Goal: Information Seeking & Learning: Learn about a topic

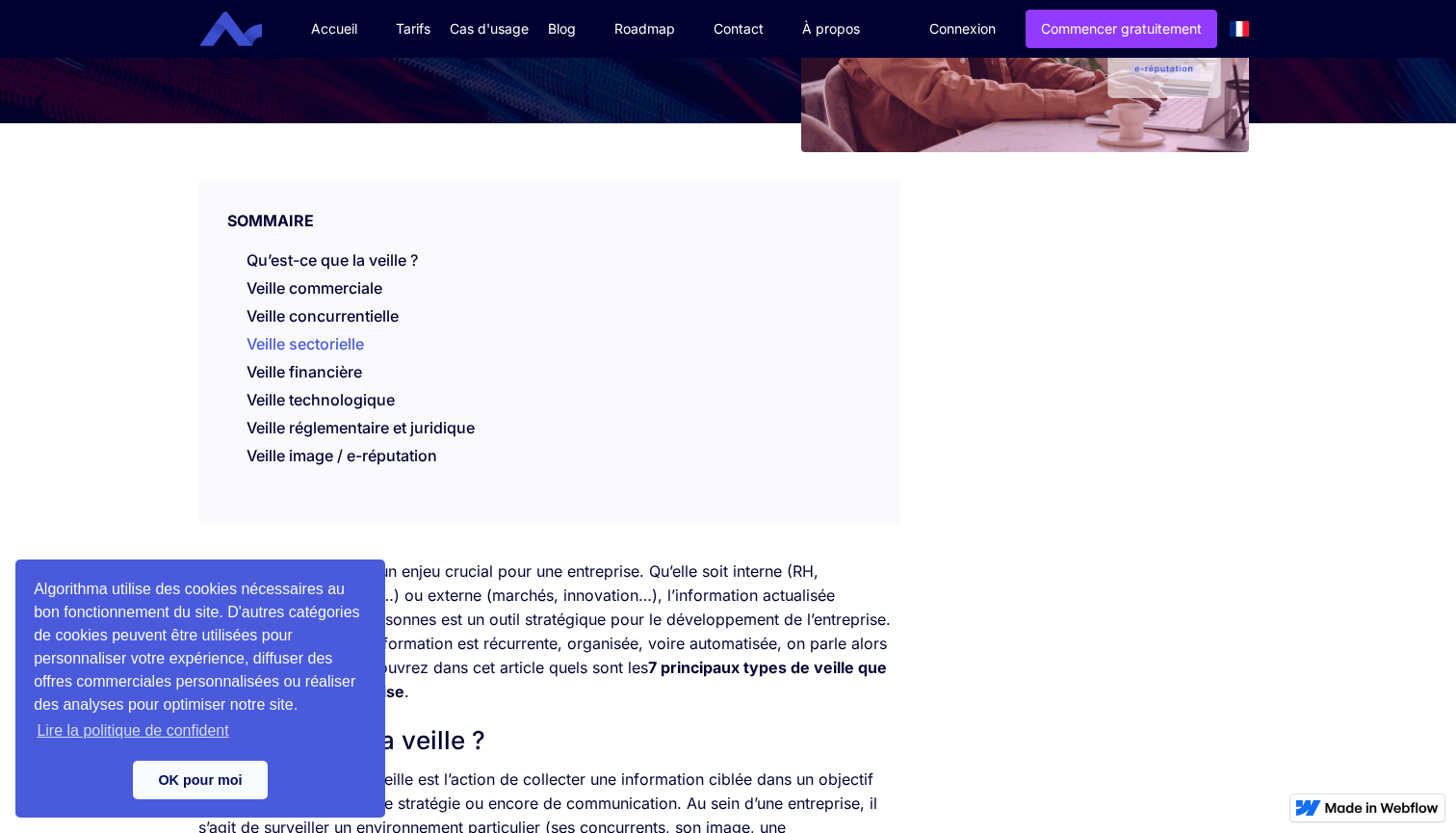
scroll to position [328, 0]
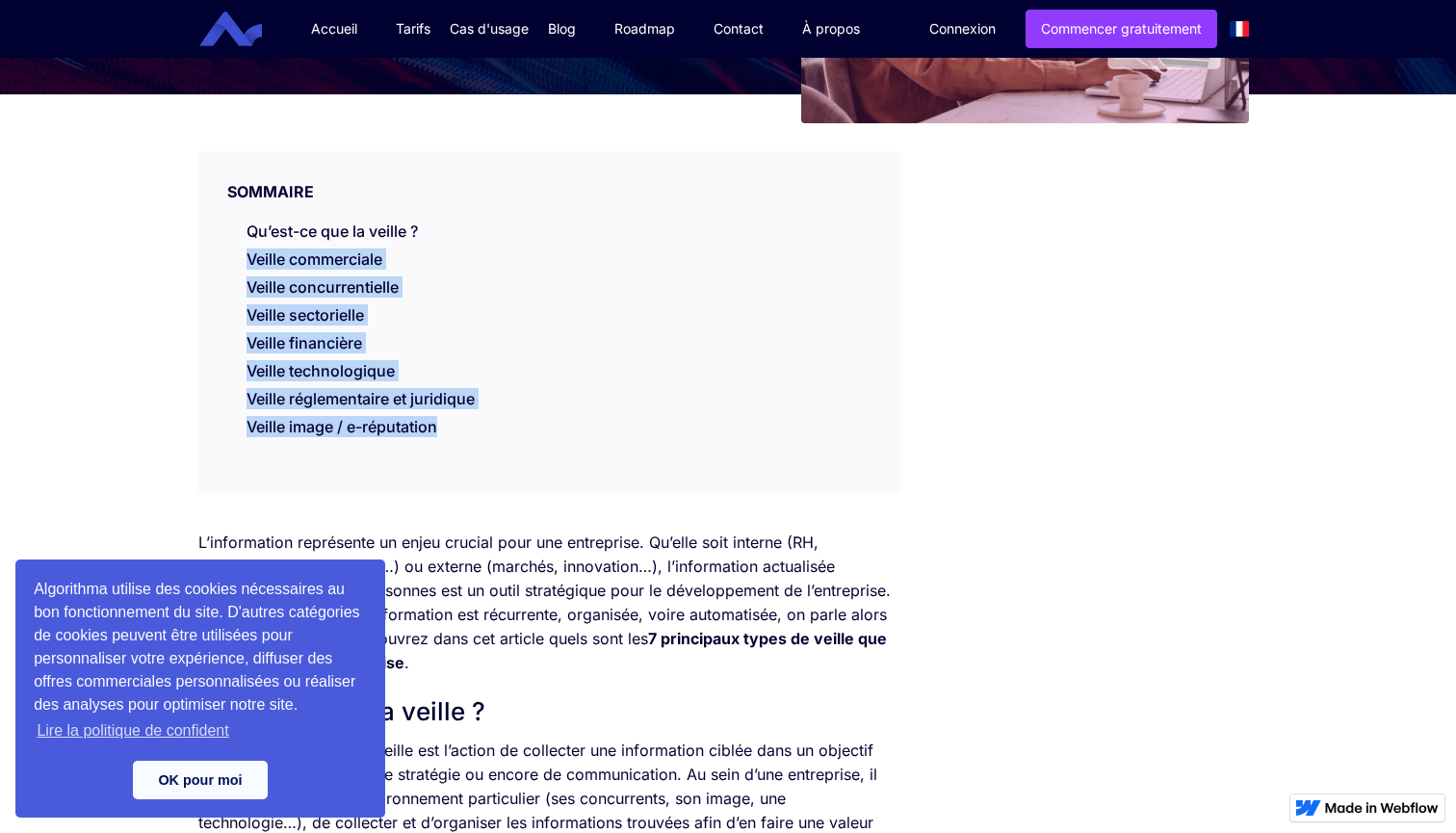
drag, startPoint x: 495, startPoint y: 433, endPoint x: 221, endPoint y: 260, distance: 324.0
click at [221, 260] on div "SOMMAIRE Qu’est-ce que la veille ? Veille commerciale Veille concurrentielle Ve…" at bounding box center [548, 322] width 700 height 340
copy div "Veille commerciale Veille concurrentielle Veille sectorielle Veille financière …"
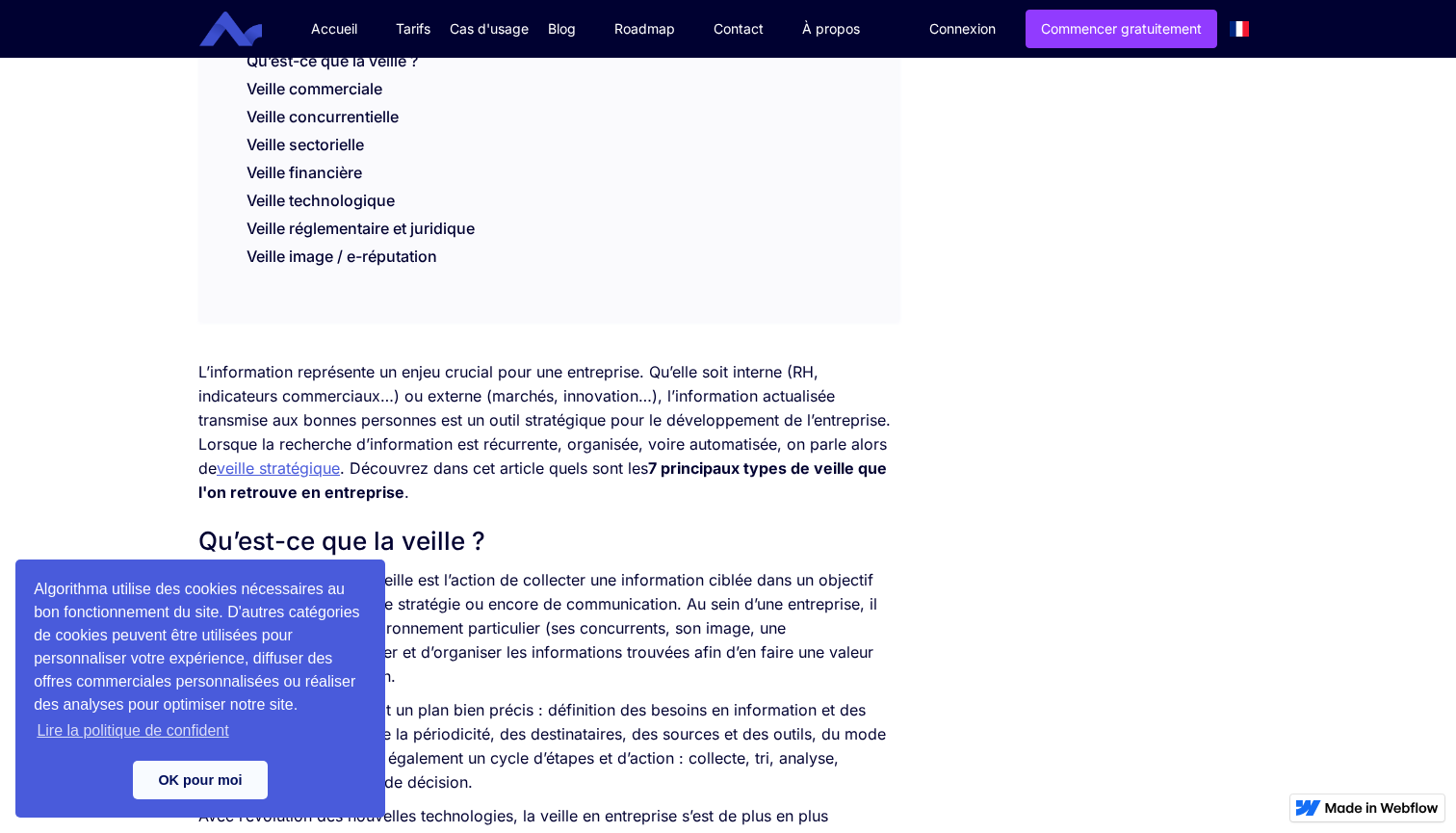
scroll to position [497, 0]
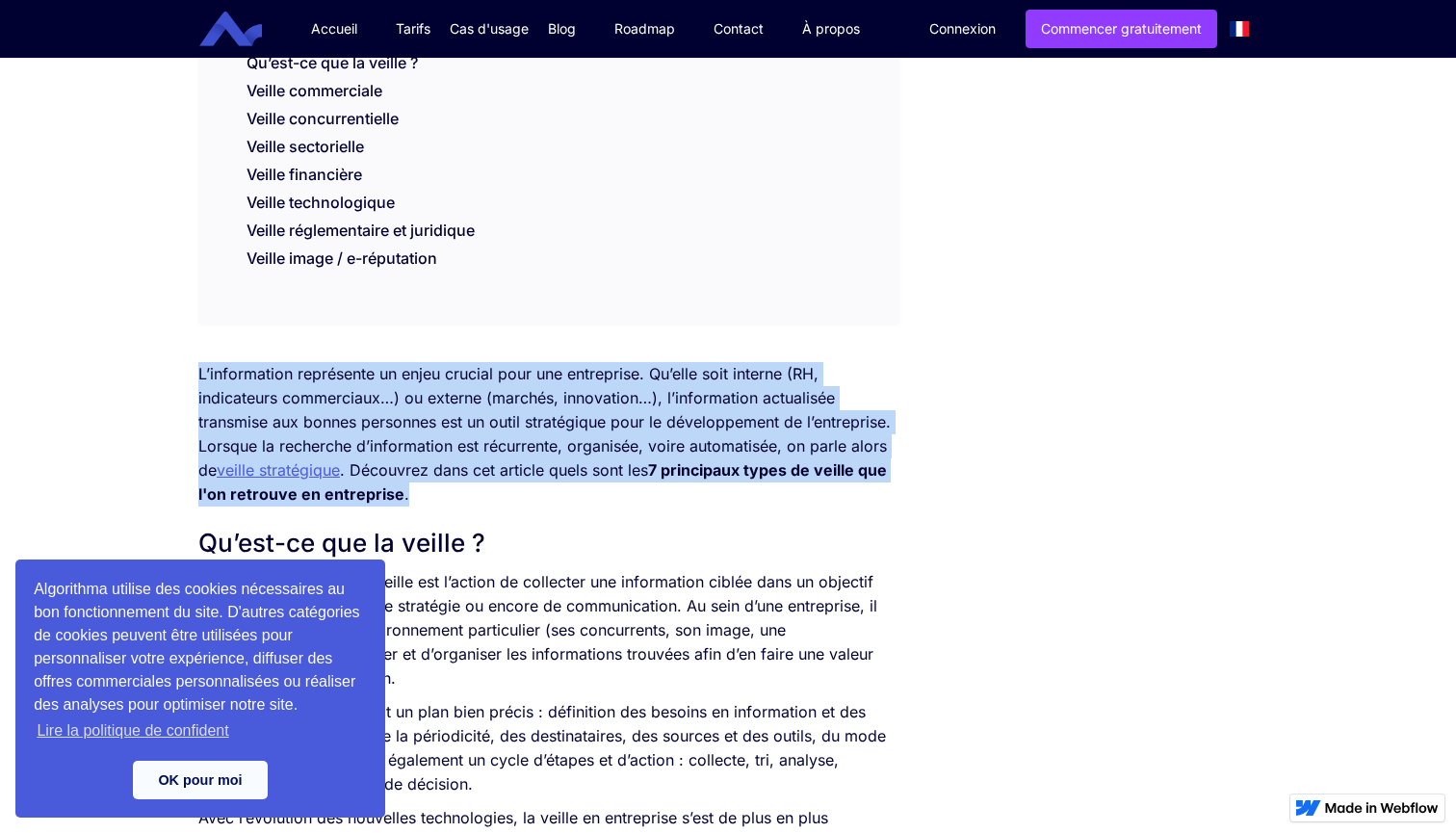
drag, startPoint x: 422, startPoint y: 490, endPoint x: 201, endPoint y: 369, distance: 252.0
click at [201, 369] on p "L’information représente un enjeu crucial pour une entreprise. Qu’elle soit int…" at bounding box center [548, 434] width 700 height 145
copy p "L’information représente un enjeu crucial pour une entreprise. Qu’elle soit int…"
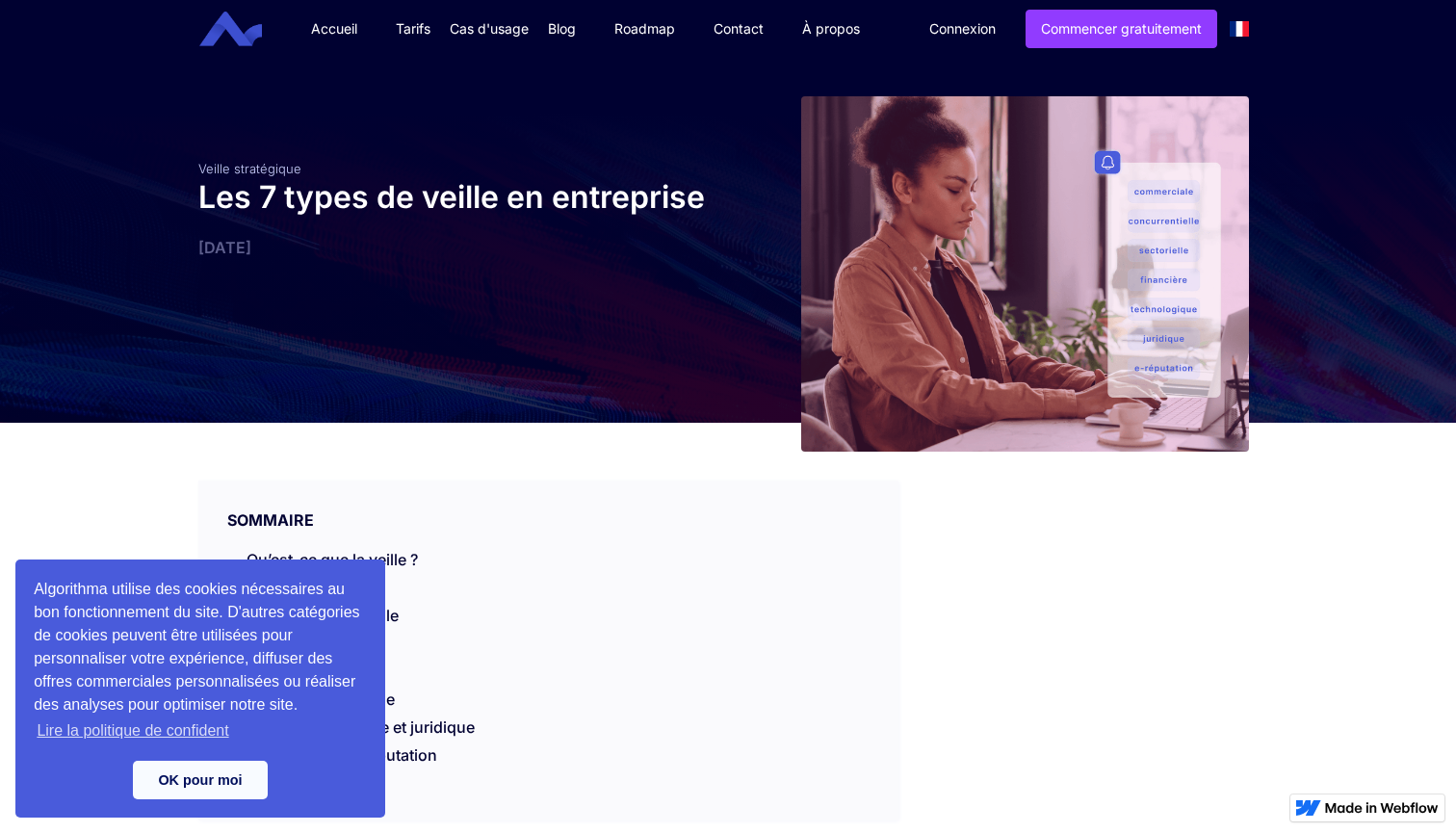
scroll to position [2161, 0]
